Goal: Task Accomplishment & Management: Manage account settings

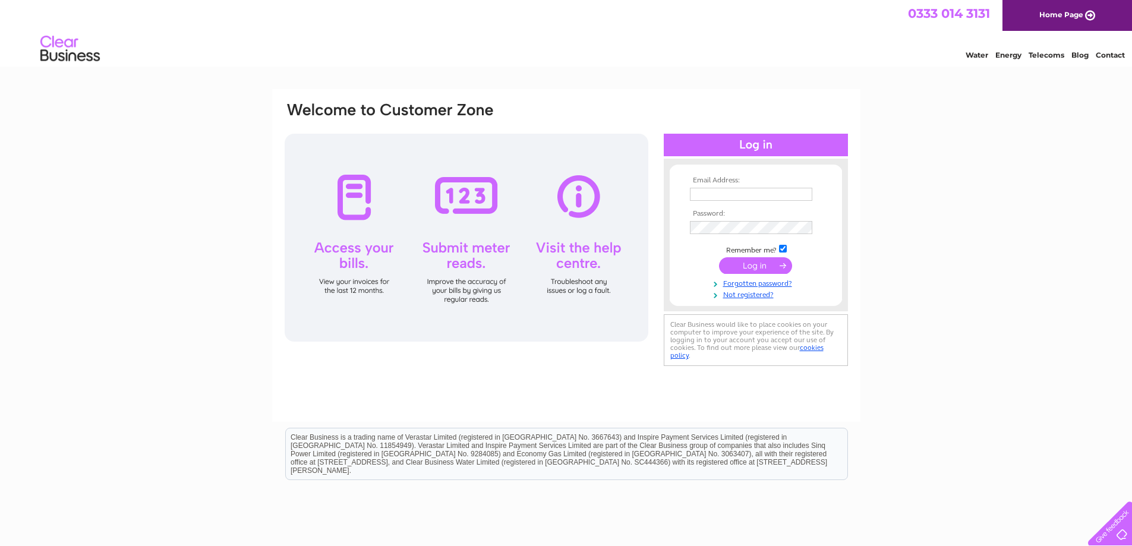
type input "secretary@bathandcountyclub.com"
click at [761, 270] on input "submit" at bounding box center [755, 265] width 73 height 17
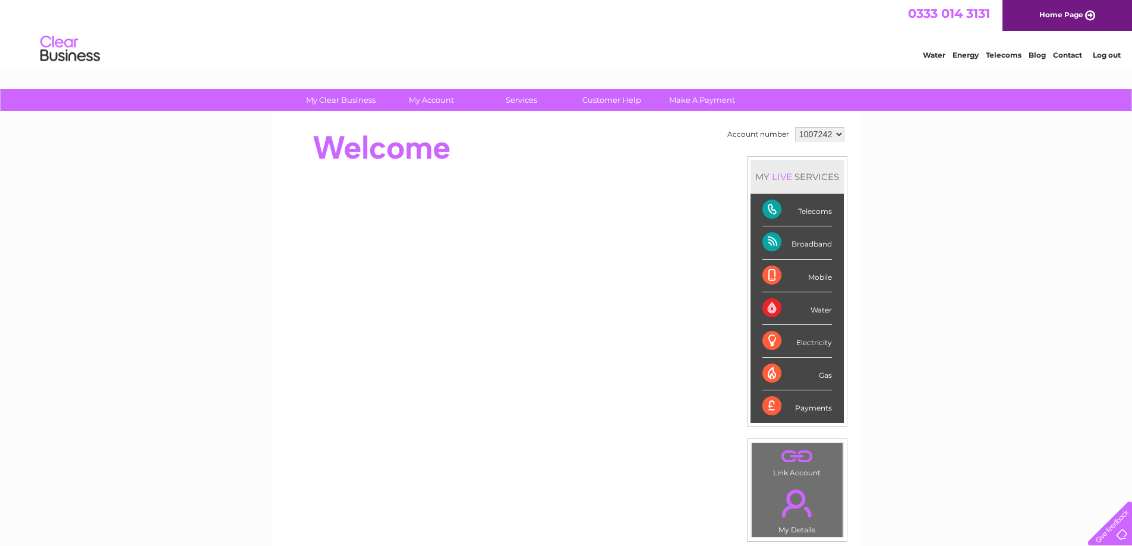
click at [1115, 532] on div at bounding box center [1108, 521] width 49 height 49
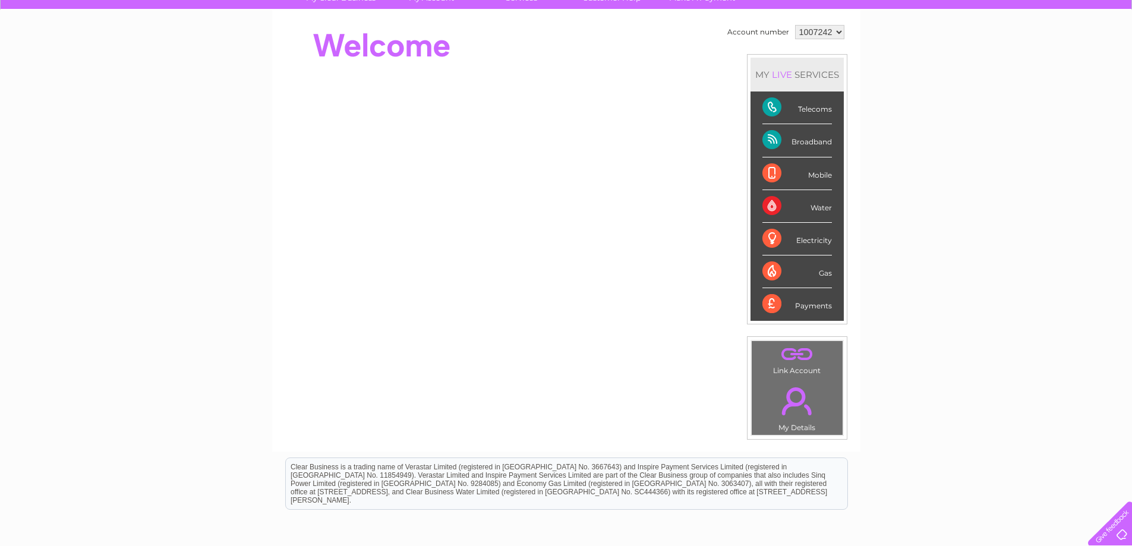
scroll to position [220, 0]
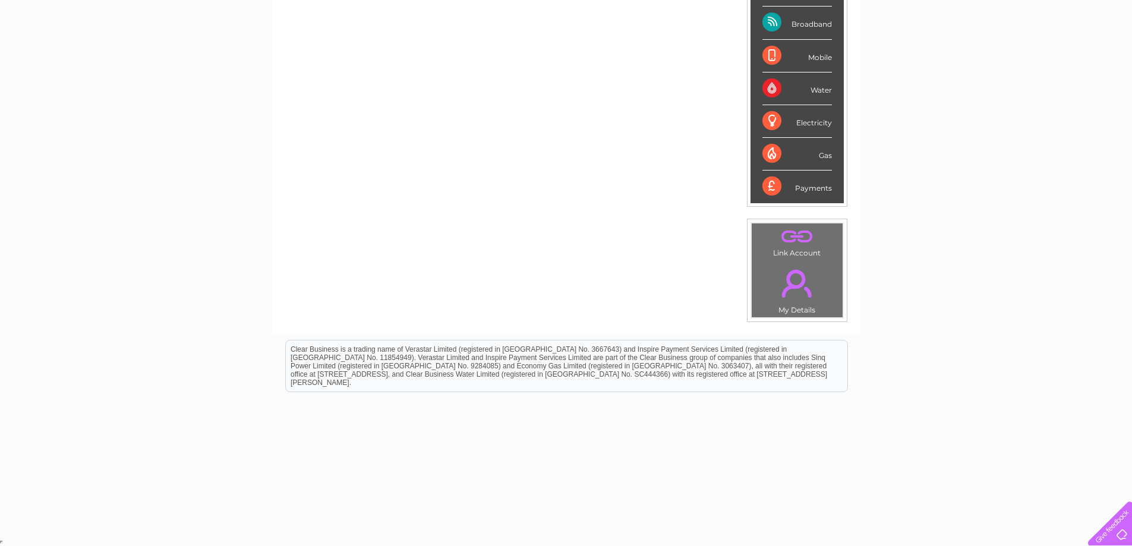
click at [790, 290] on link "." at bounding box center [797, 284] width 85 height 42
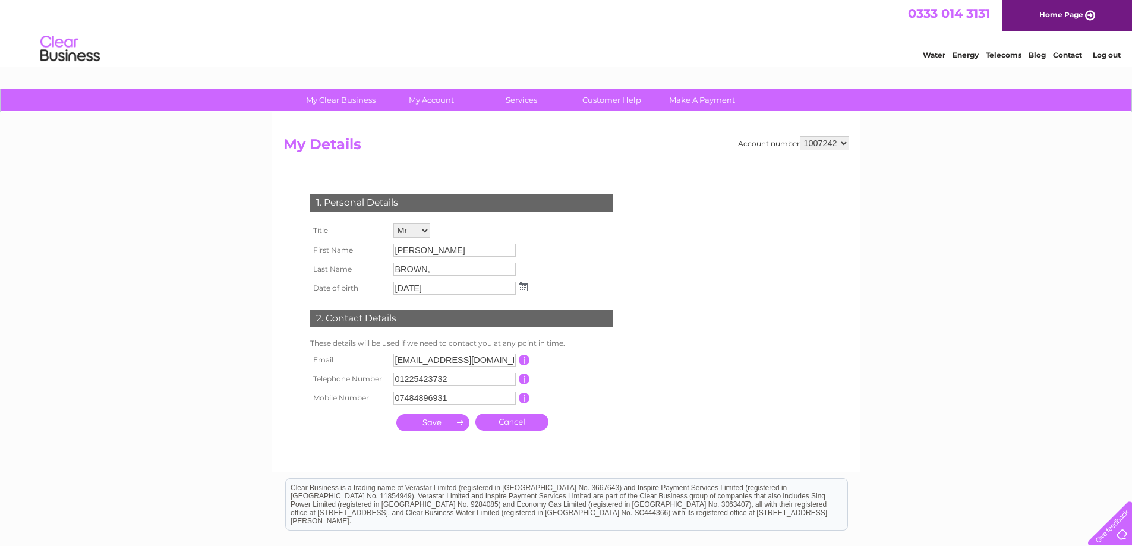
click at [828, 146] on select "1007242" at bounding box center [824, 143] width 49 height 14
